Goal: Task Accomplishment & Management: Use online tool/utility

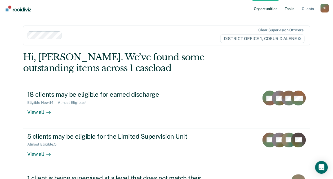
click at [290, 7] on link "Tasks" at bounding box center [290, 8] width 12 height 17
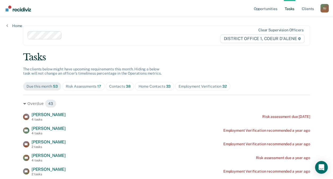
click at [121, 88] on div "Contacts 38" at bounding box center [119, 86] width 21 height 5
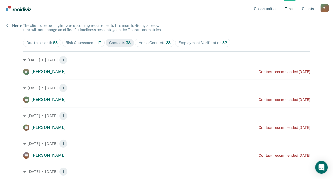
scroll to position [46, 0]
